Goal: Task Accomplishment & Management: Use online tool/utility

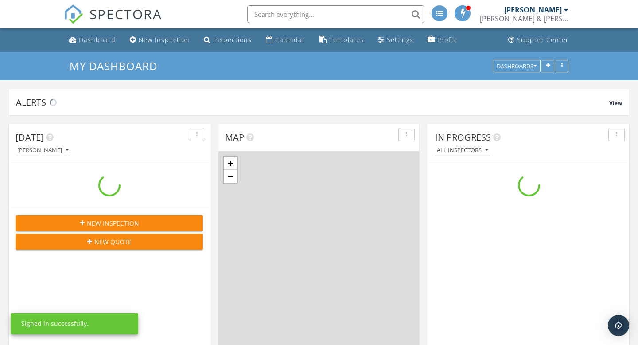
scroll to position [807, 638]
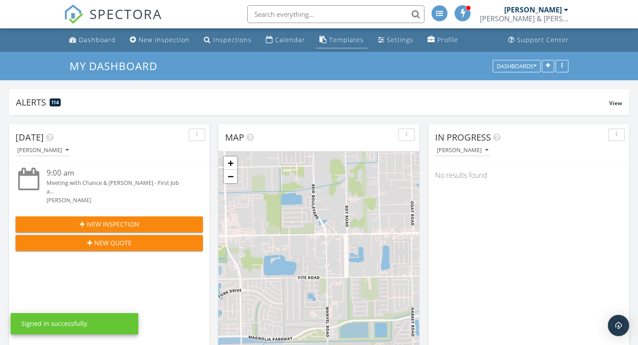
click at [338, 41] on div "Templates" at bounding box center [346, 39] width 35 height 8
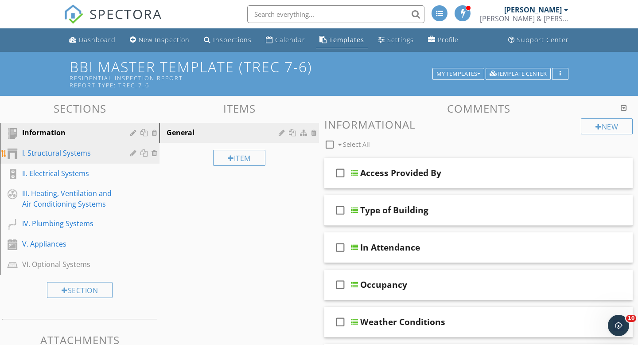
click at [64, 154] on div "I. Structural Systems" at bounding box center [69, 153] width 95 height 11
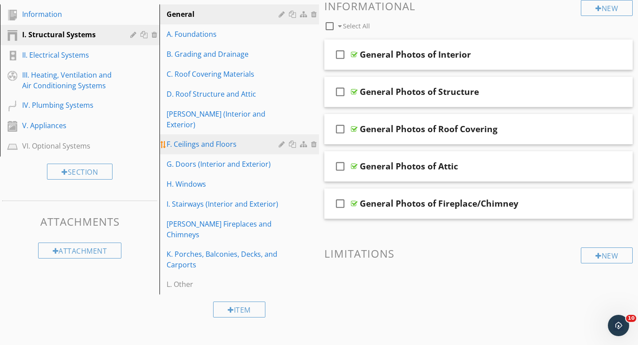
scroll to position [116, 0]
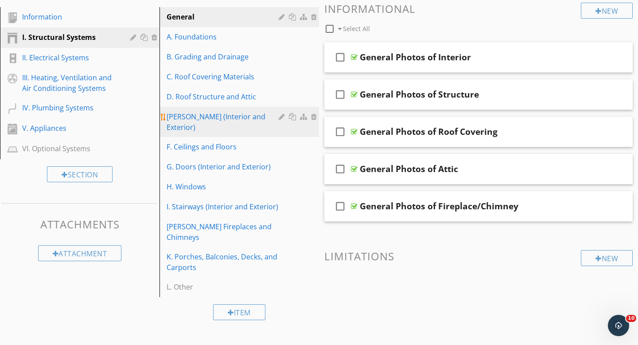
click at [217, 113] on div "[PERSON_NAME] (Interior and Exterior)" at bounding box center [224, 121] width 115 height 21
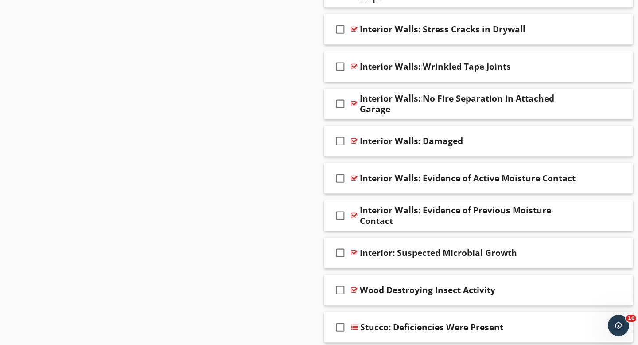
scroll to position [934, 0]
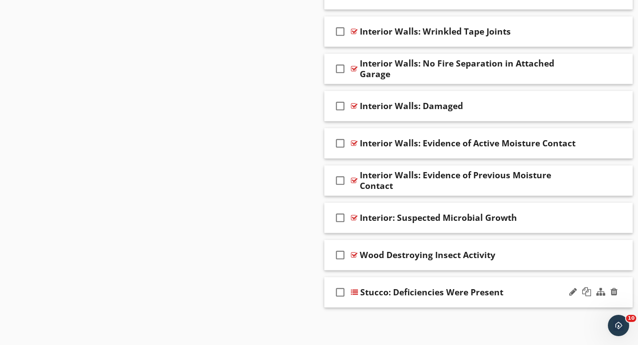
click at [525, 302] on div "check_box_outline_blank Stucco: Deficiencies Were Present" at bounding box center [478, 292] width 308 height 31
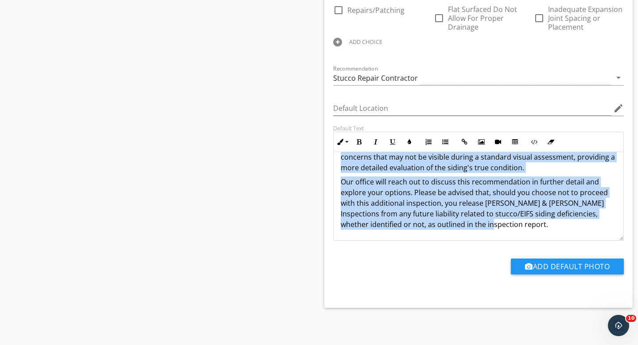
scroll to position [0, 0]
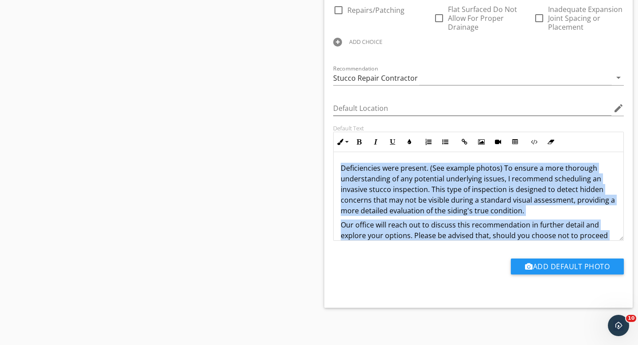
drag, startPoint x: 465, startPoint y: 227, endPoint x: 358, endPoint y: 28, distance: 225.8
click at [358, 28] on div "Answer Choices check_box_outline_blank Caulking Damaged check_box_outline_blank…" at bounding box center [478, 50] width 301 height 479
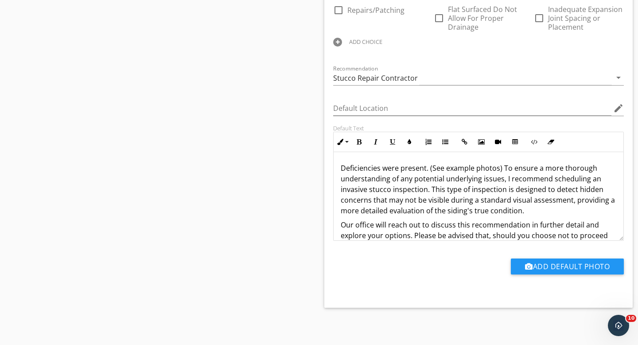
click at [492, 68] on div "Recommendation Stucco Repair Contractor arrow_drop_down" at bounding box center [478, 79] width 291 height 29
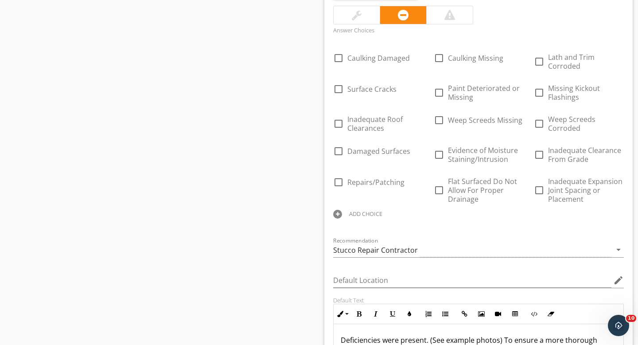
scroll to position [1264, 0]
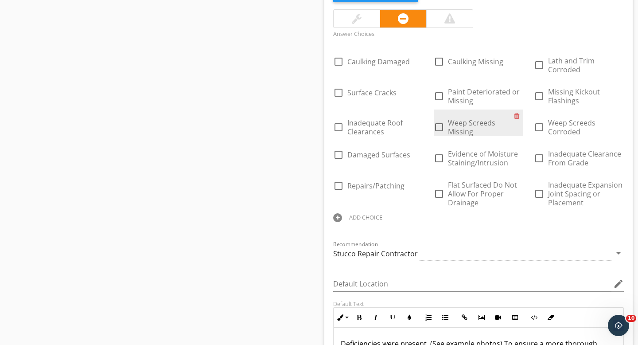
drag, startPoint x: 595, startPoint y: 211, endPoint x: 448, endPoint y: 123, distance: 171.5
click at [448, 123] on div "check_box_outline_blank Caulking Damaged check_box_outline_blank Caulking Missi…" at bounding box center [478, 136] width 301 height 179
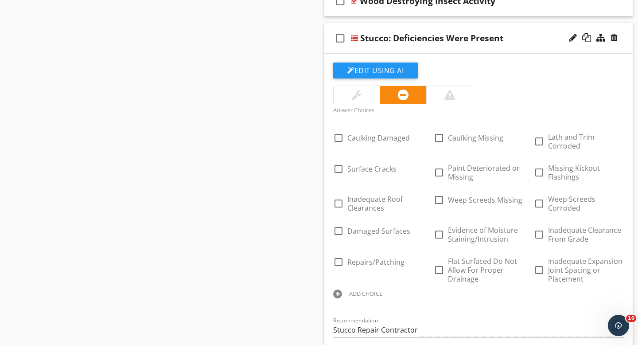
scroll to position [1187, 0]
click at [585, 38] on div at bounding box center [586, 38] width 9 height 9
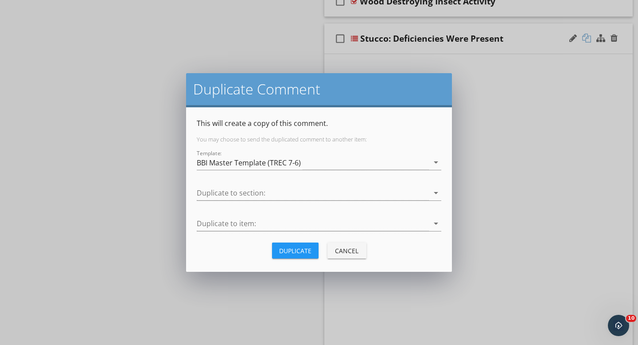
scroll to position [934, 0]
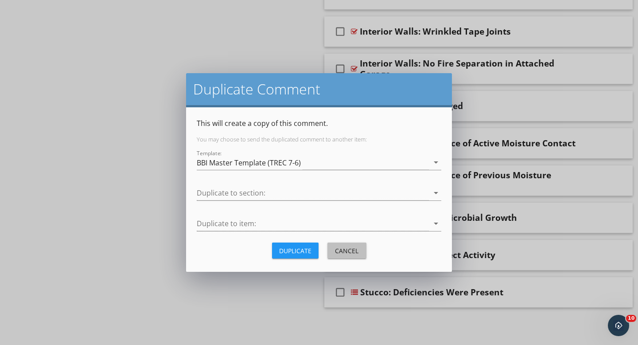
click at [343, 251] on div "Cancel" at bounding box center [346, 250] width 25 height 9
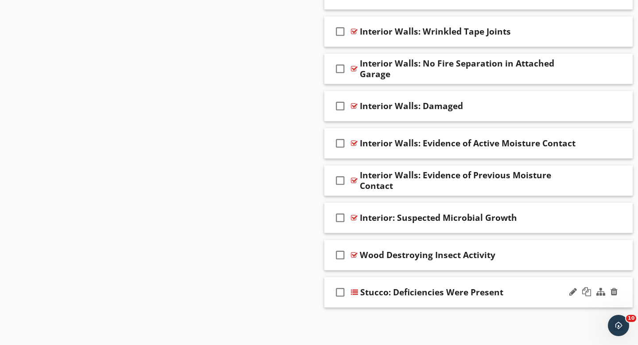
click at [513, 297] on div "check_box_outline_blank Stucco: Deficiencies Were Present" at bounding box center [478, 292] width 308 height 31
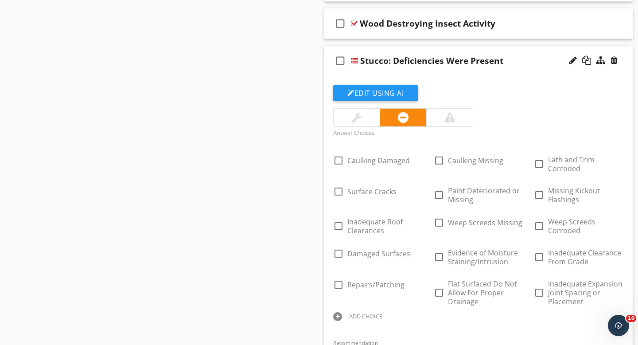
scroll to position [1176, 0]
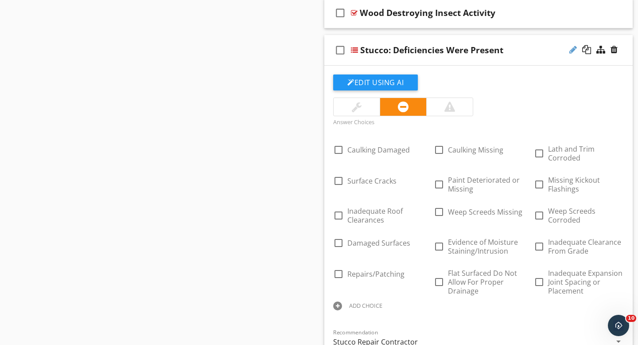
click at [571, 49] on div at bounding box center [573, 49] width 8 height 9
drag, startPoint x: 481, startPoint y: 51, endPoint x: 361, endPoint y: 51, distance: 120.1
click at [623, 62] on div "check_box_outline_blank Stucco: Deficiencies Were Present" at bounding box center [478, 50] width 308 height 31
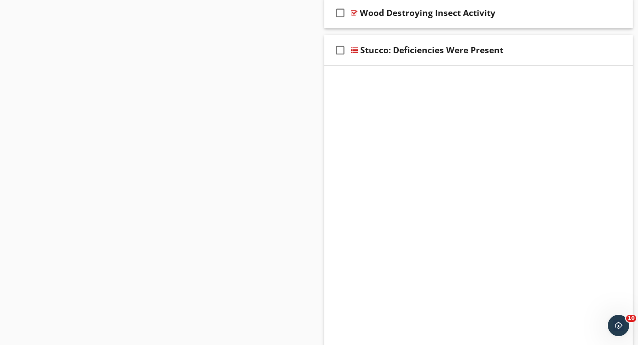
scroll to position [934, 0]
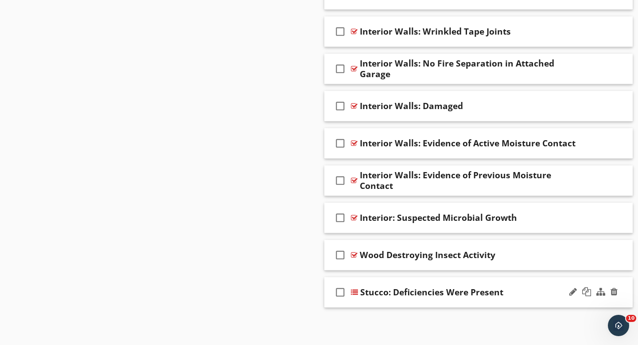
click at [508, 300] on div "check_box_outline_blank Stucco: Deficiencies Were Present" at bounding box center [478, 292] width 308 height 31
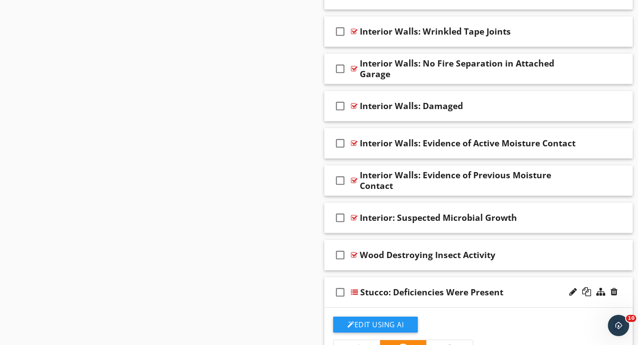
scroll to position [1176, 0]
